Goal: Communication & Community: Participate in discussion

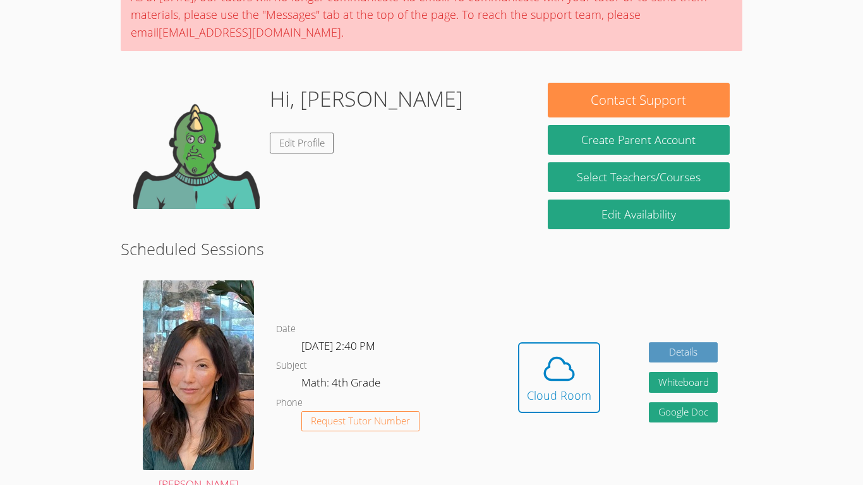
scroll to position [122, 0]
click at [580, 391] on div "Cloud Room" at bounding box center [559, 396] width 64 height 18
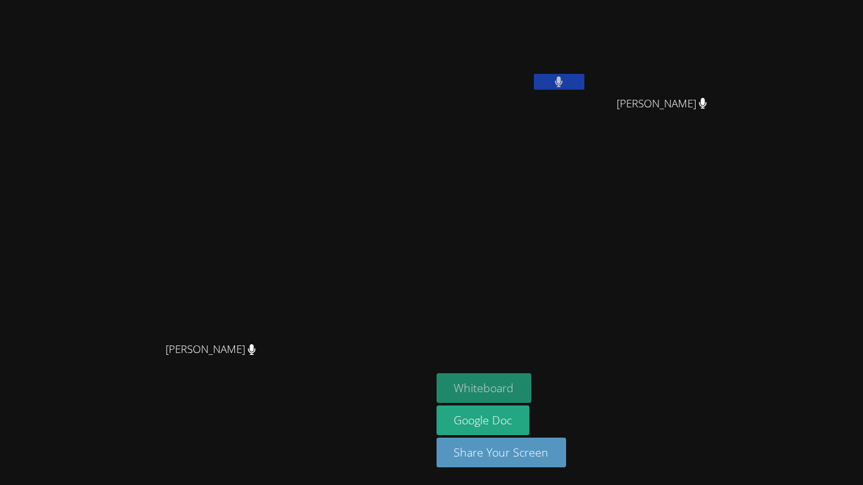
click at [532, 389] on button "Whiteboard" at bounding box center [484, 389] width 95 height 30
click at [532, 393] on button "Whiteboard" at bounding box center [484, 389] width 95 height 30
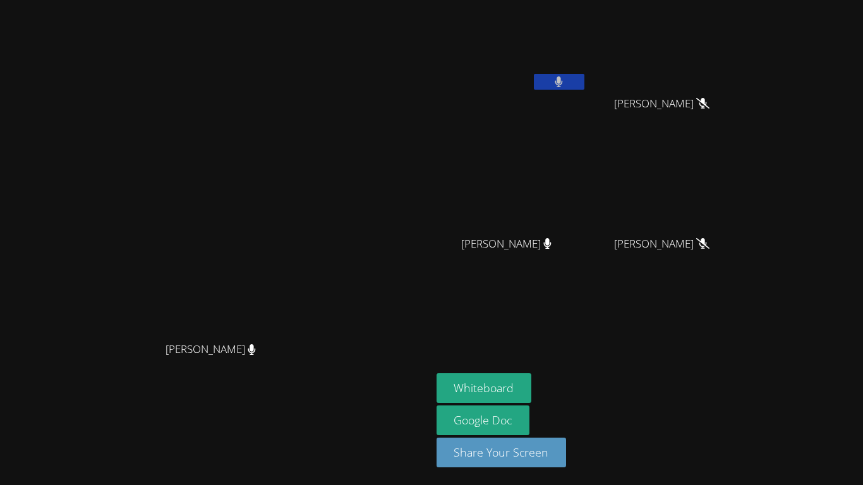
click at [413, 320] on div "[PERSON_NAME]" at bounding box center [216, 217] width 422 height 237
click at [707, 191] on div "[PERSON_NAME] [PERSON_NAME] [PERSON_NAME] [PERSON_NAME] [PERSON_NAME]" at bounding box center [590, 143] width 306 height 276
click at [558, 173] on video at bounding box center [512, 187] width 150 height 85
click at [535, 173] on video at bounding box center [512, 187] width 150 height 85
click at [585, 80] on button at bounding box center [559, 82] width 51 height 16
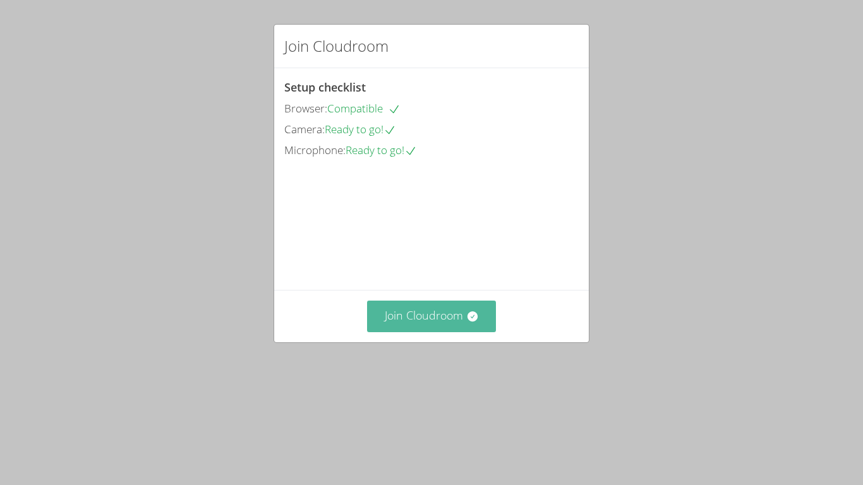
click at [453, 332] on button "Join Cloudroom" at bounding box center [432, 316] width 130 height 31
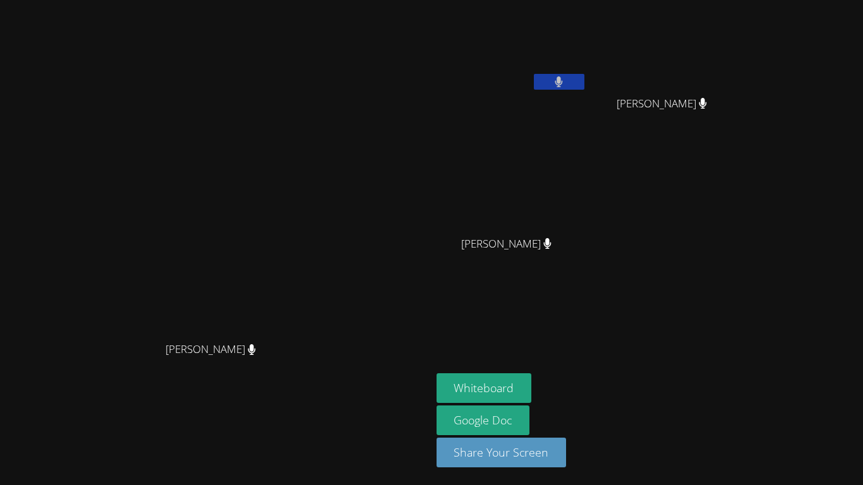
click at [427, 38] on div "[PERSON_NAME] [PERSON_NAME]" at bounding box center [216, 242] width 422 height 475
click at [415, 21] on div "[PERSON_NAME] [PERSON_NAME]" at bounding box center [216, 242] width 422 height 475
click at [310, 126] on video at bounding box center [216, 217] width 190 height 237
click at [310, 104] on video at bounding box center [216, 217] width 190 height 237
click at [310, 101] on video at bounding box center [216, 217] width 190 height 237
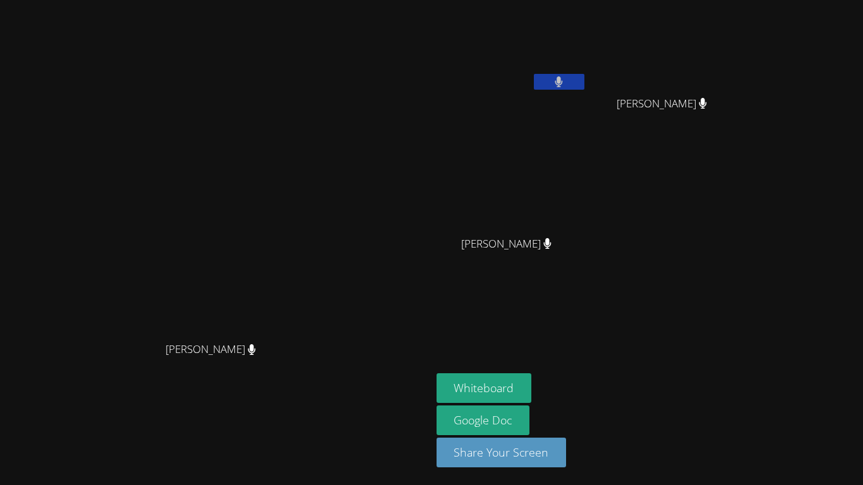
click at [402, 15] on div "[PERSON_NAME] [PERSON_NAME]" at bounding box center [216, 242] width 422 height 475
click at [415, 47] on div "[PERSON_NAME] [PERSON_NAME]" at bounding box center [216, 242] width 422 height 475
click at [532, 378] on button "Whiteboard" at bounding box center [484, 389] width 95 height 30
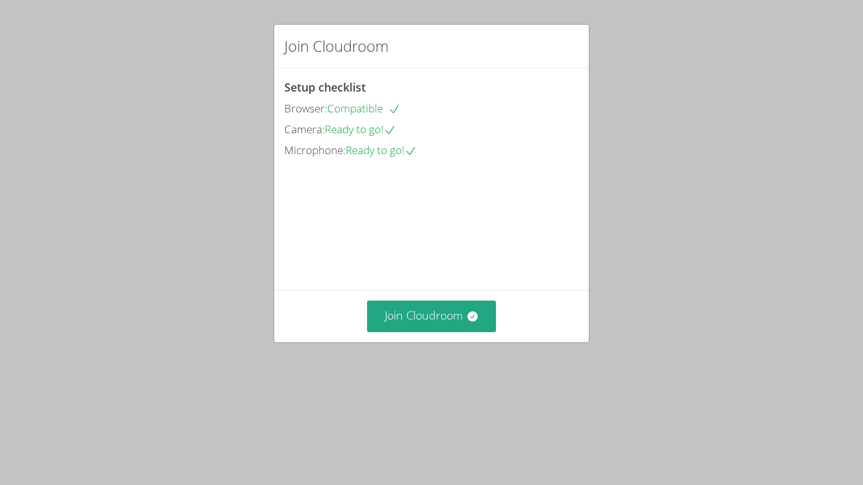
click at [415, 418] on div "Join Cloudroom Setup checklist Browser: Compatible Camera: Ready to go! Microph…" at bounding box center [431, 242] width 863 height 485
click at [444, 332] on button "Join Cloudroom" at bounding box center [432, 316] width 130 height 31
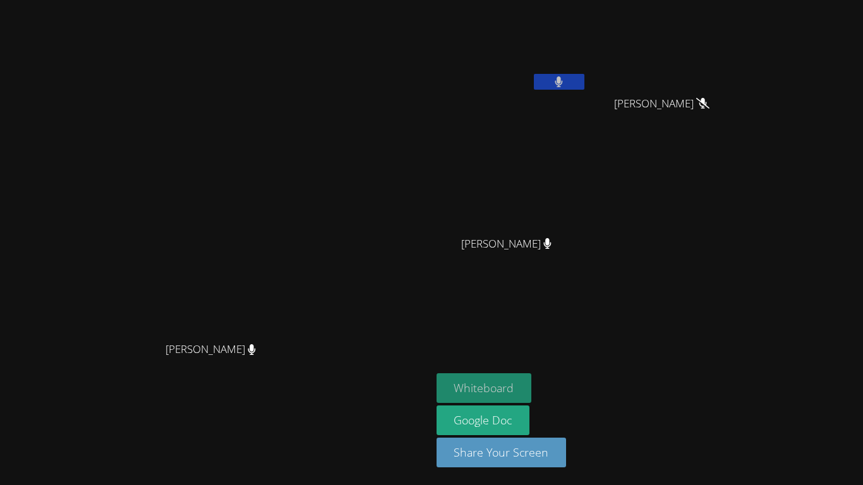
click at [532, 384] on button "Whiteboard" at bounding box center [484, 389] width 95 height 30
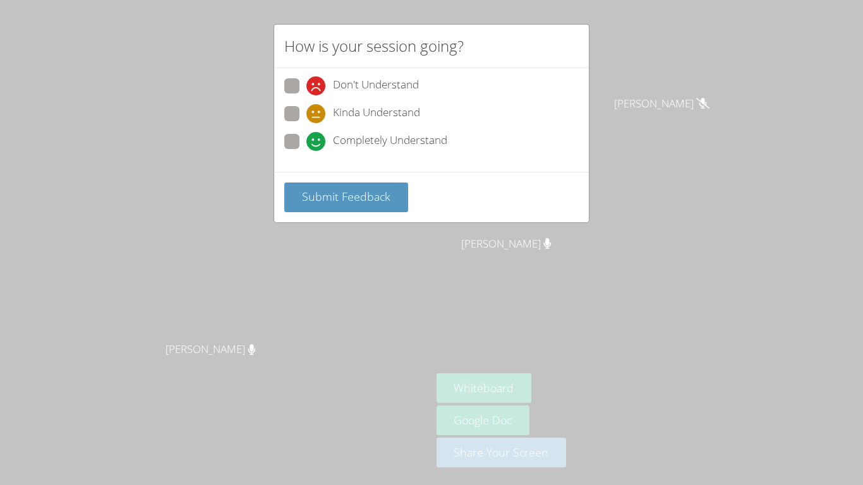
click at [415, 92] on span "Don't Understand" at bounding box center [376, 85] width 86 height 19
click at [317, 89] on input "Don't Understand" at bounding box center [312, 83] width 11 height 11
radio input "true"
click at [368, 186] on button "Submit Feedback" at bounding box center [346, 198] width 124 height 30
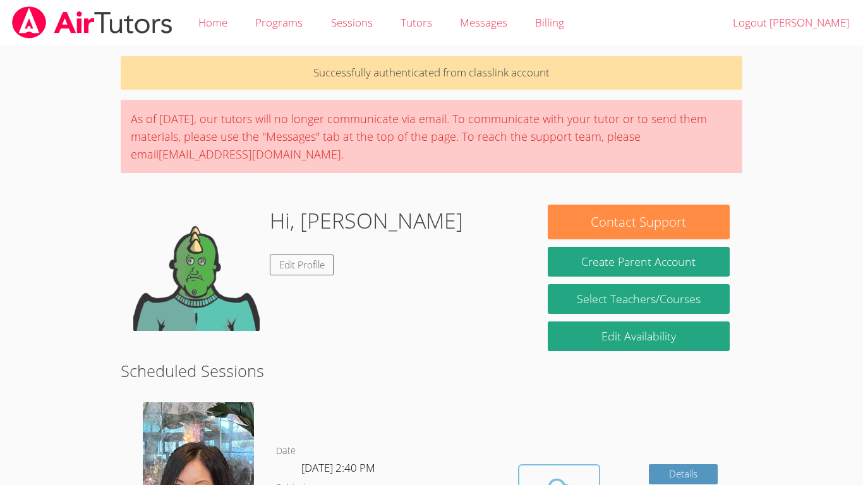
click at [587, 478] on span at bounding box center [559, 490] width 64 height 35
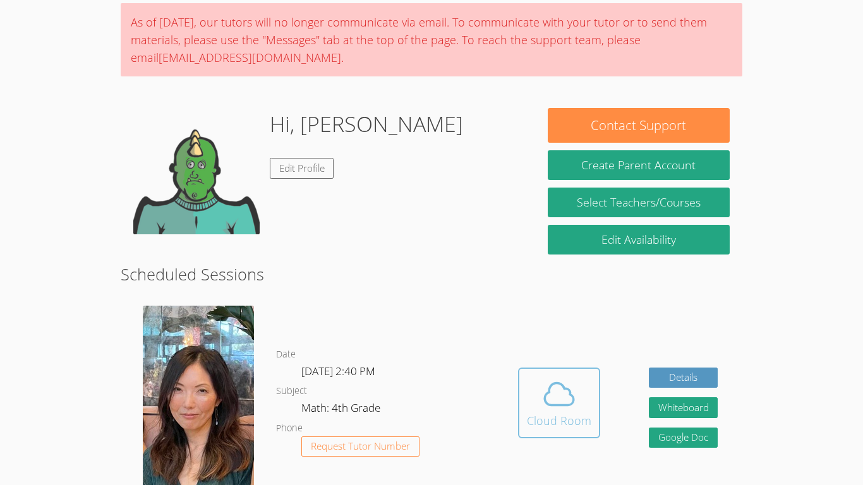
scroll to position [132, 0]
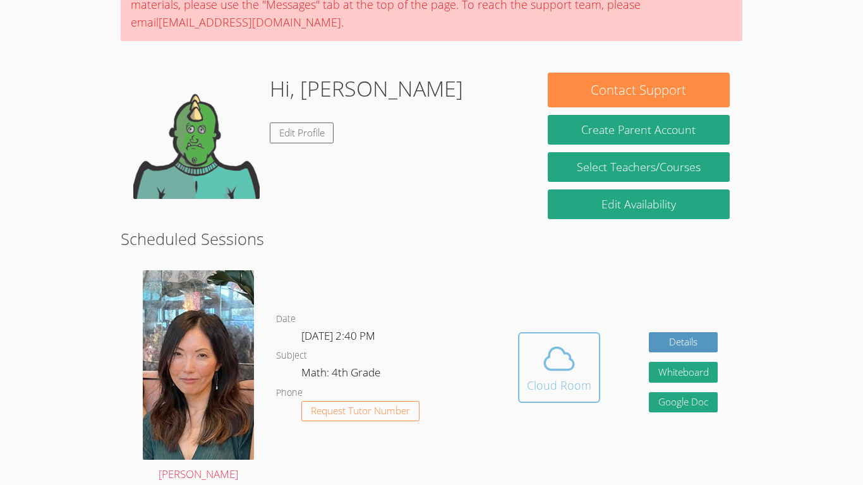
click at [552, 374] on icon at bounding box center [559, 358] width 35 height 35
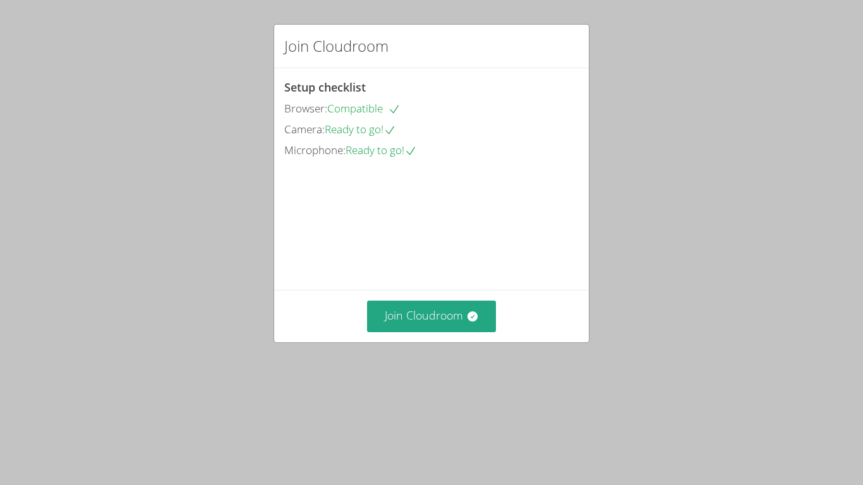
click at [478, 342] on div "Join Cloudroom" at bounding box center [431, 316] width 315 height 52
click at [414, 332] on button "Join Cloudroom" at bounding box center [432, 316] width 130 height 31
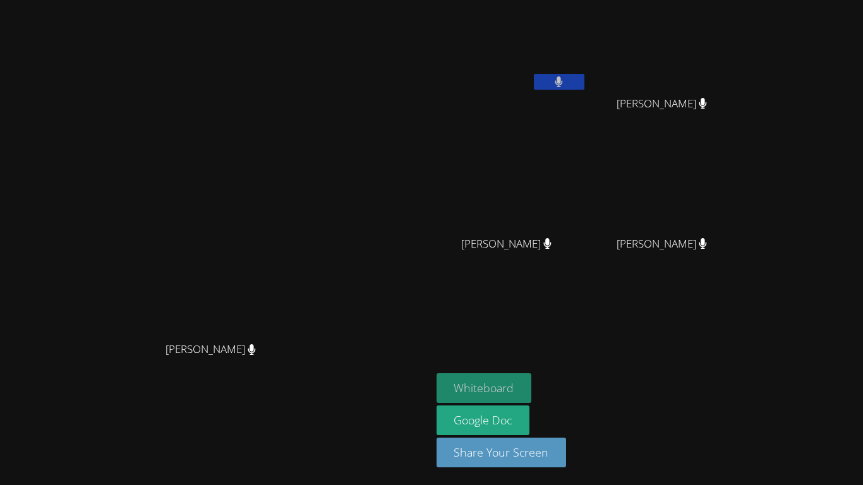
click at [523, 380] on button "Whiteboard" at bounding box center [484, 389] width 95 height 30
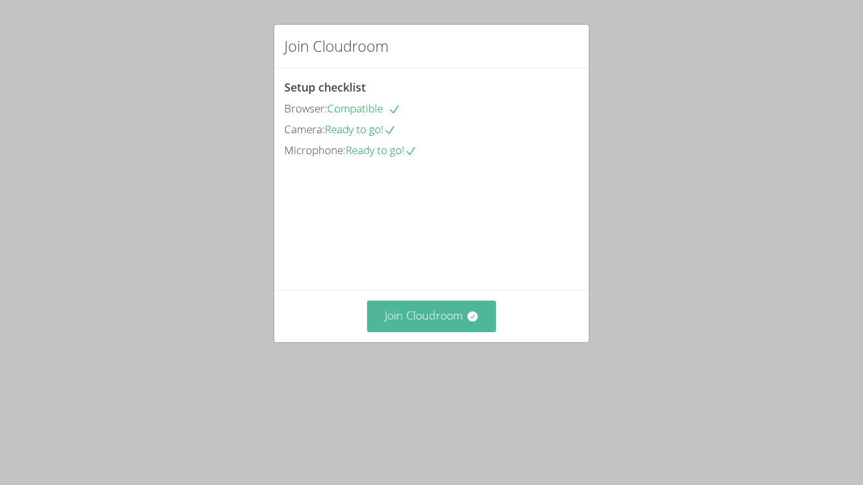
click at [470, 332] on button "Join Cloudroom" at bounding box center [432, 316] width 130 height 31
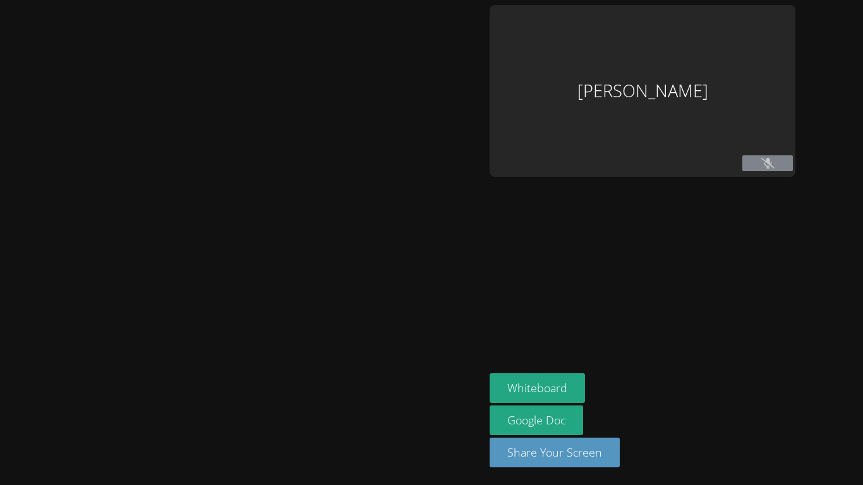
click at [470, 389] on div at bounding box center [242, 242] width 475 height 475
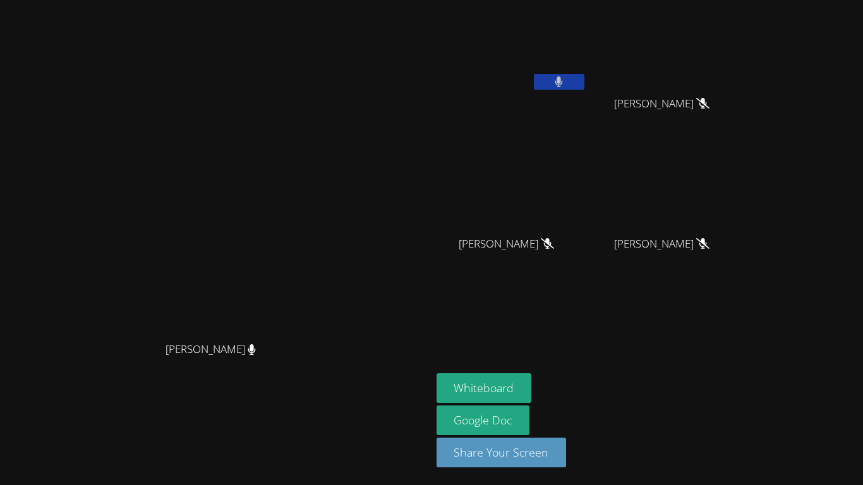
click at [672, 118] on div "[PERSON_NAME]" at bounding box center [667, 115] width 150 height 51
click at [730, 446] on div "Whiteboard Google Doc Share Your Screen" at bounding box center [590, 426] width 306 height 104
click at [585, 73] on video at bounding box center [512, 47] width 150 height 85
click at [583, 88] on button at bounding box center [559, 82] width 51 height 16
click at [564, 85] on button at bounding box center [559, 82] width 51 height 16
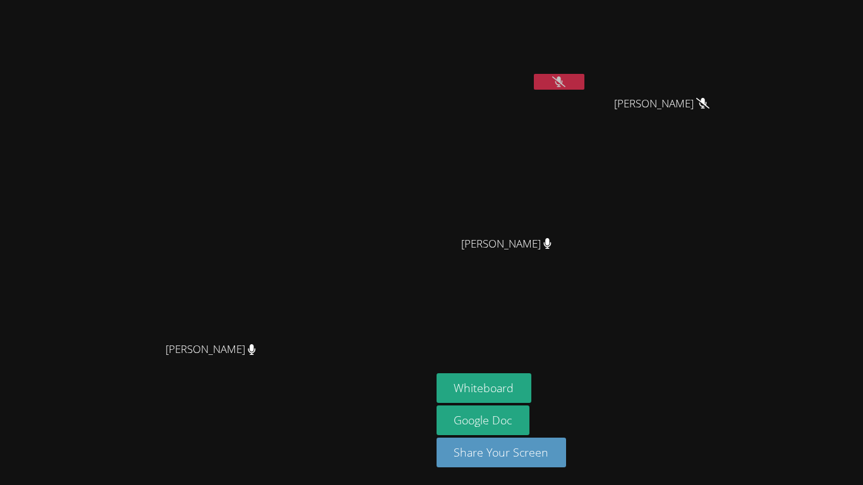
click at [587, 50] on video at bounding box center [512, 47] width 150 height 85
click at [585, 75] on button at bounding box center [559, 82] width 51 height 16
